Goal: Task Accomplishment & Management: Complete application form

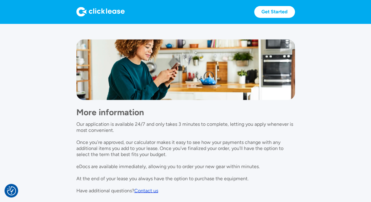
scroll to position [509, 0]
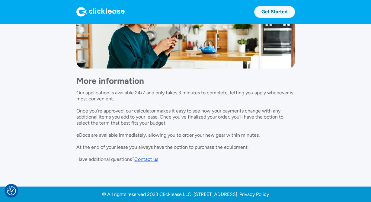
click at [265, 12] on link "Get Started" at bounding box center [274, 12] width 41 height 12
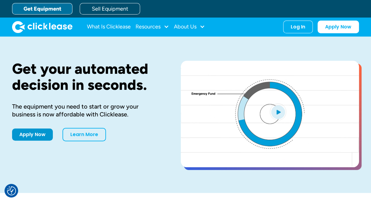
click at [61, 10] on link "Get Equipment" at bounding box center [42, 8] width 60 height 11
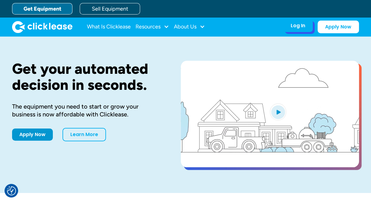
click at [292, 26] on div "Log In" at bounding box center [298, 26] width 15 height 6
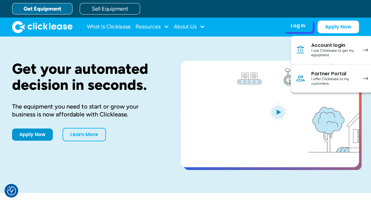
click at [332, 42] on div "Account login" at bounding box center [335, 45] width 46 height 6
